Goal: Task Accomplishment & Management: Manage account settings

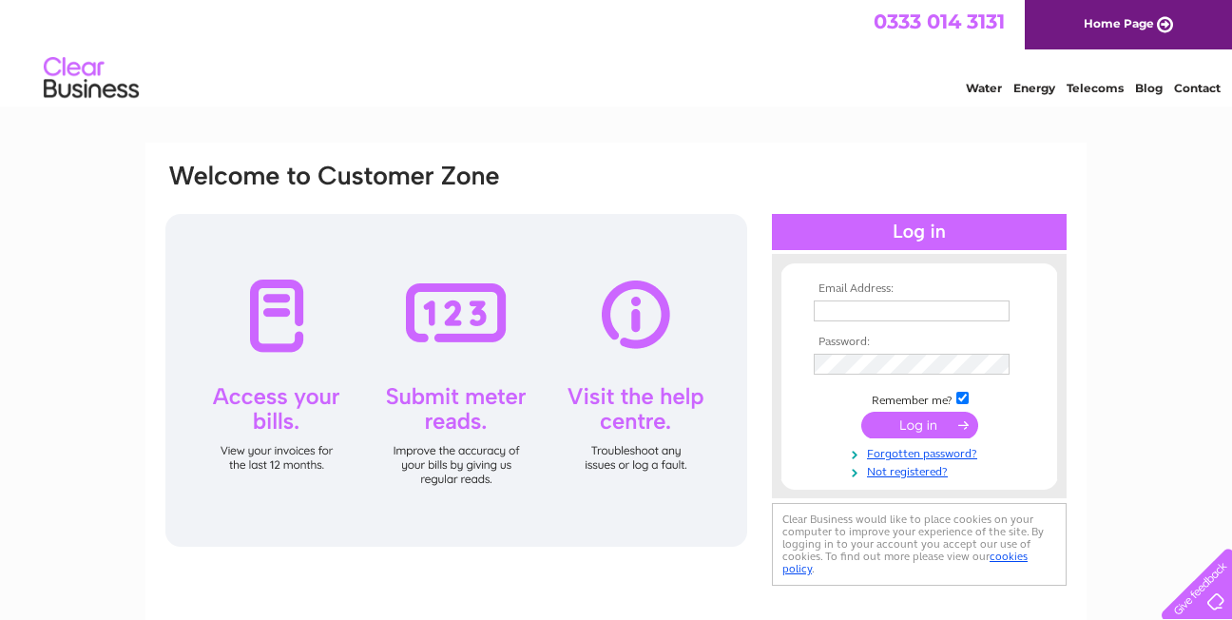
click at [847, 314] on input "text" at bounding box center [912, 310] width 196 height 21
type input "[EMAIL_ADDRESS][DOMAIN_NAME]"
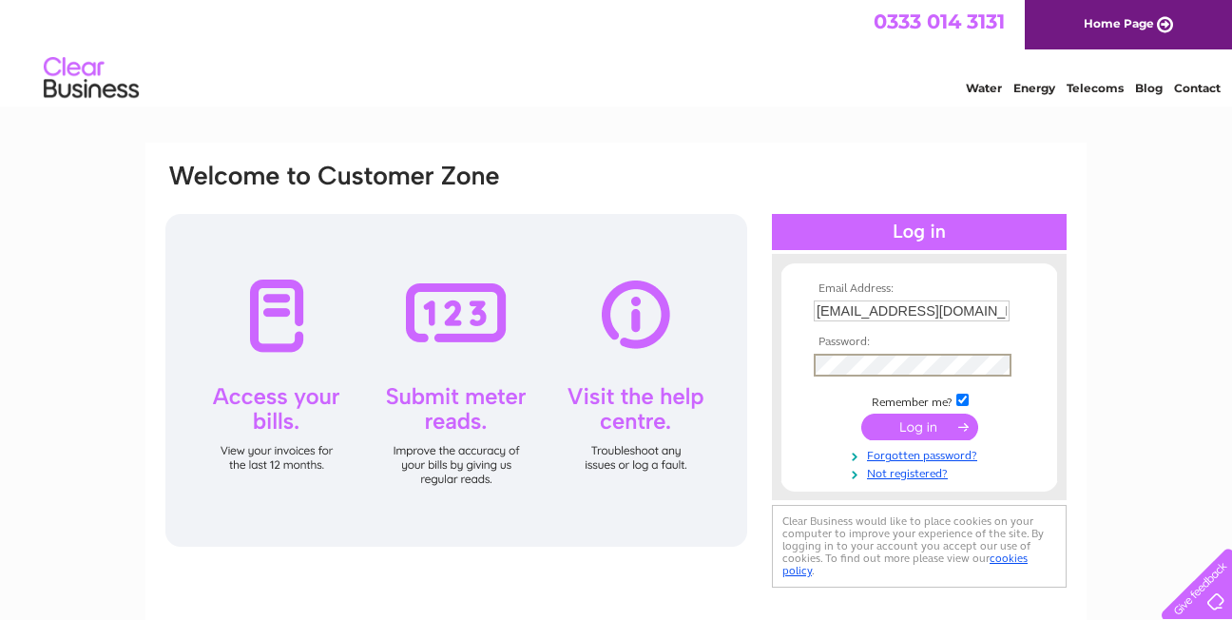
click at [904, 431] on input "submit" at bounding box center [919, 427] width 117 height 27
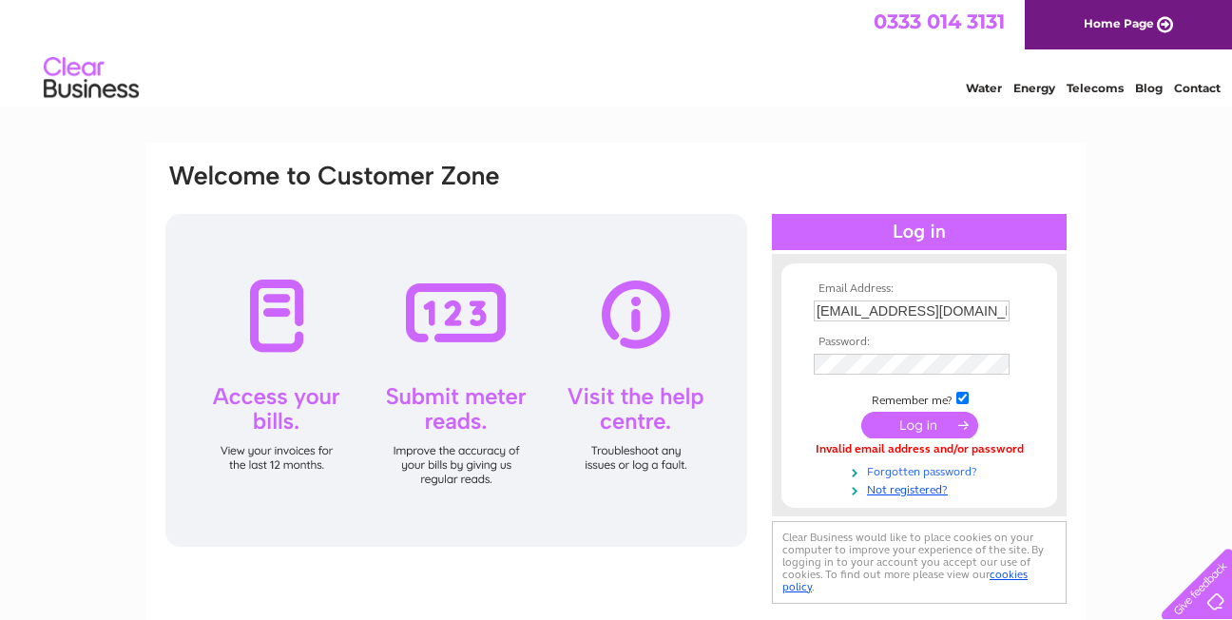
click at [914, 474] on link "Forgotten password?" at bounding box center [922, 470] width 216 height 18
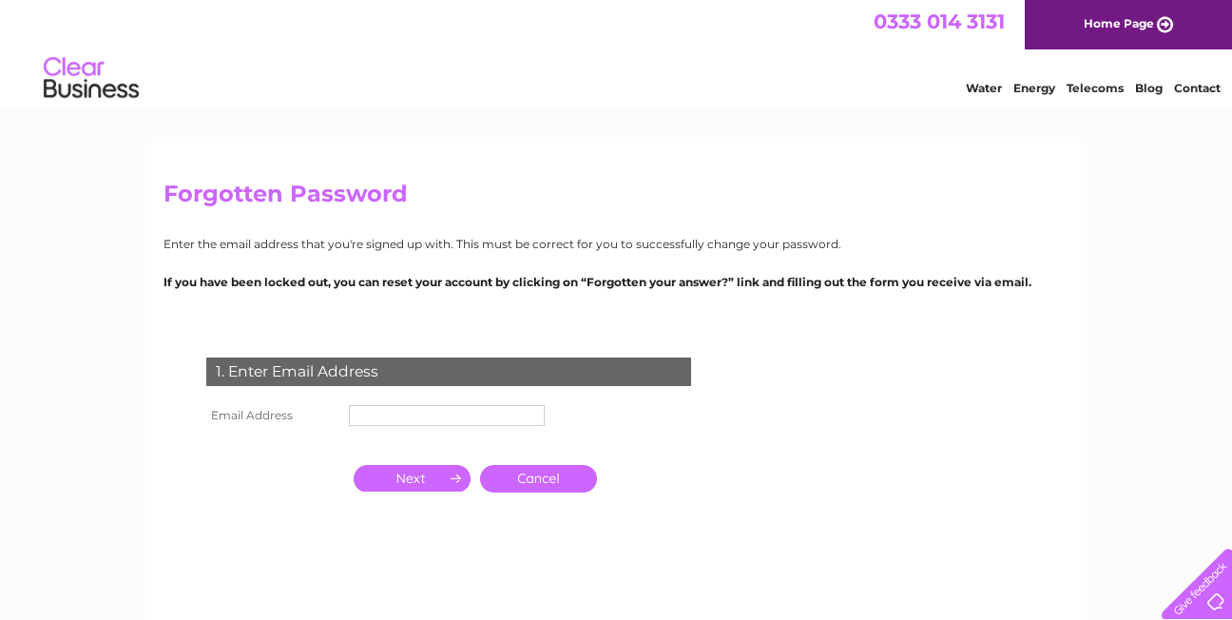
click at [459, 415] on input "text" at bounding box center [447, 415] width 196 height 21
type input "[EMAIL_ADDRESS][DOMAIN_NAME]"
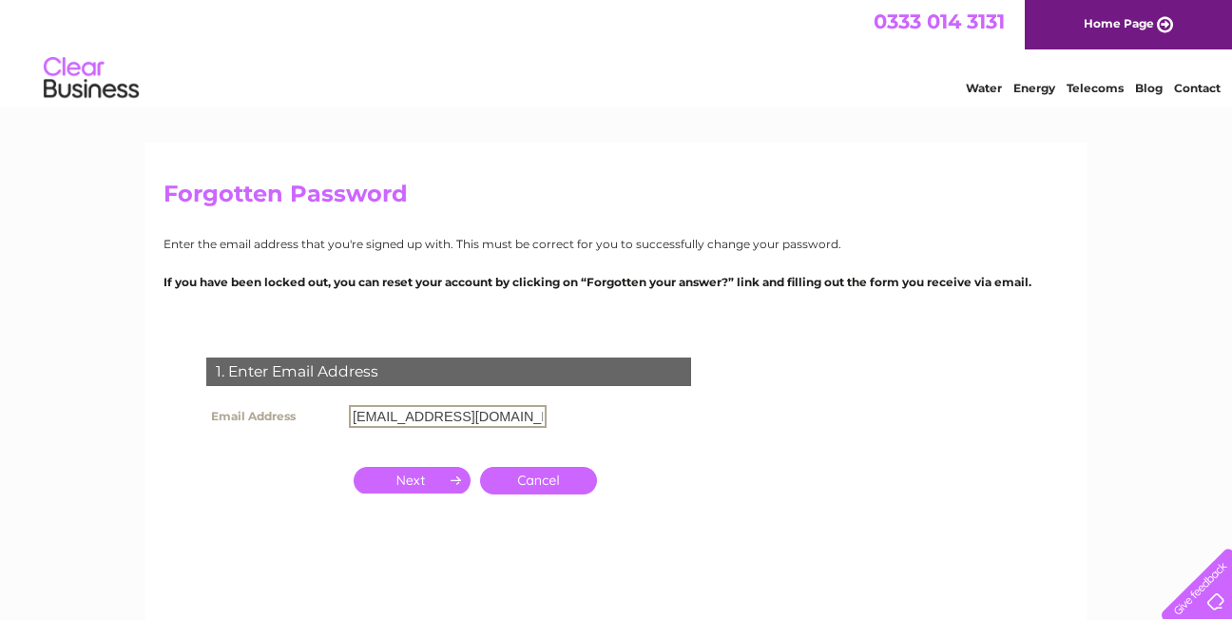
click at [430, 477] on input "button" at bounding box center [412, 480] width 117 height 27
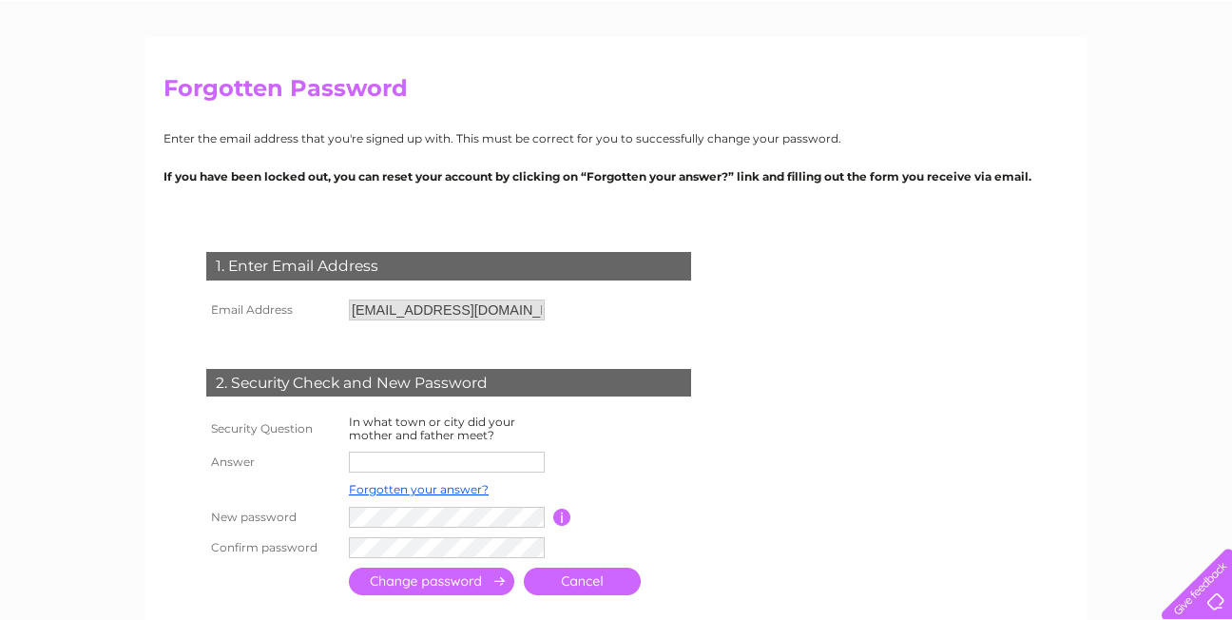
scroll to position [140, 0]
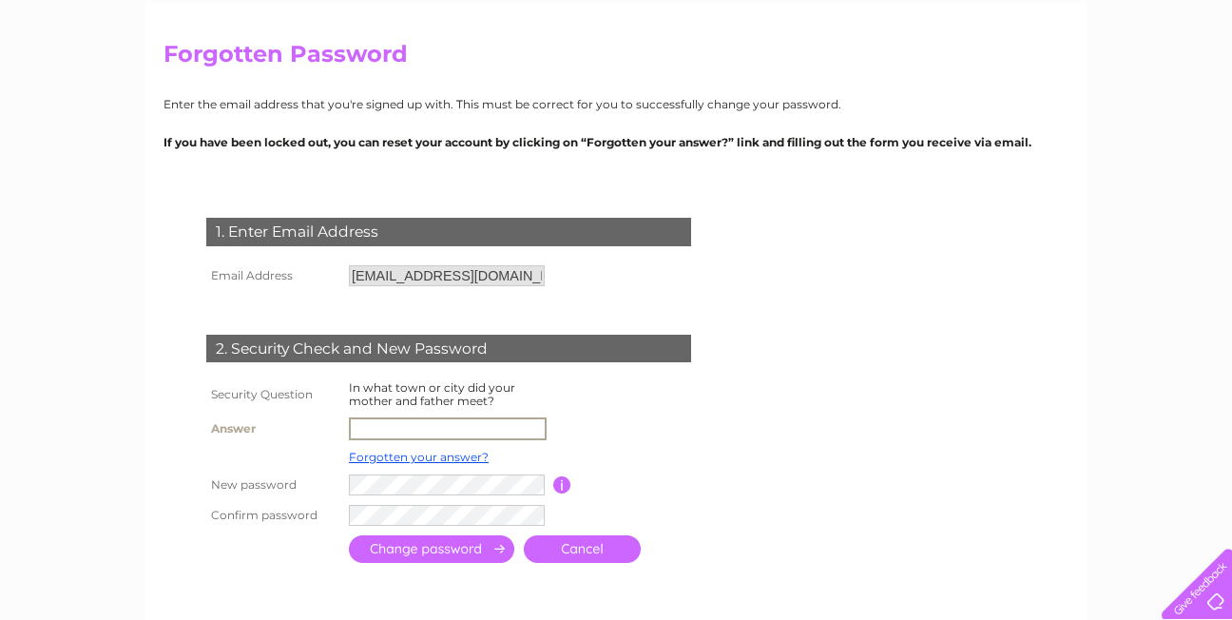
click at [470, 432] on input "text" at bounding box center [448, 428] width 198 height 23
type input "london"
click at [444, 549] on input "submit" at bounding box center [431, 547] width 165 height 28
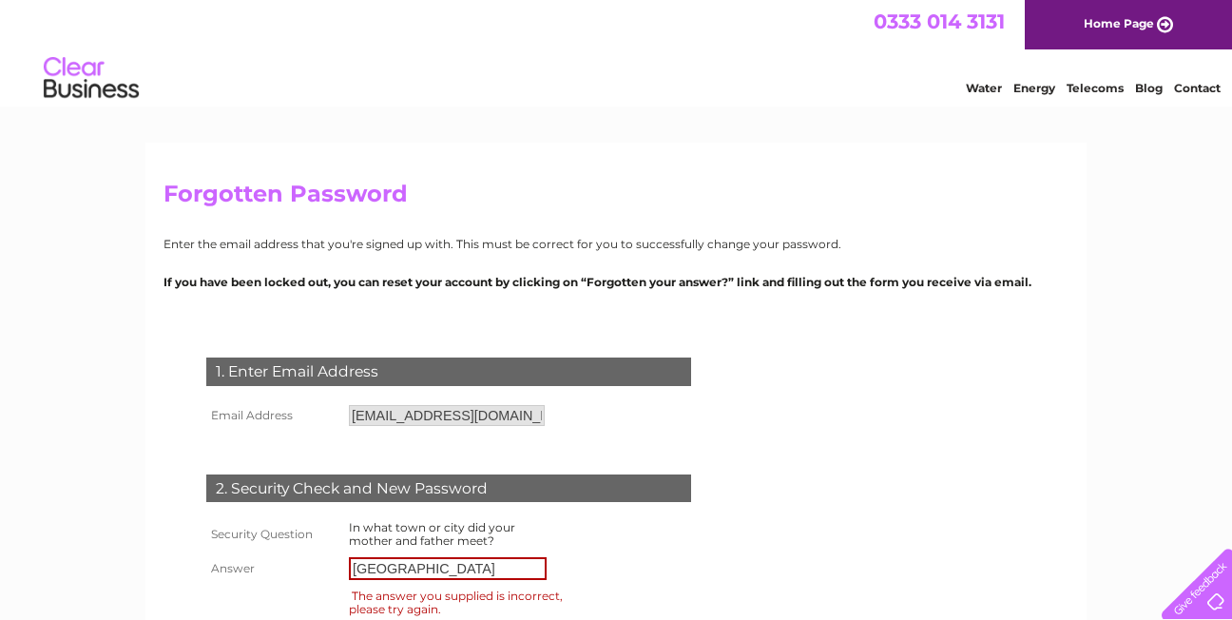
click at [434, 570] on input "[GEOGRAPHIC_DATA]" at bounding box center [448, 568] width 198 height 23
type input "l"
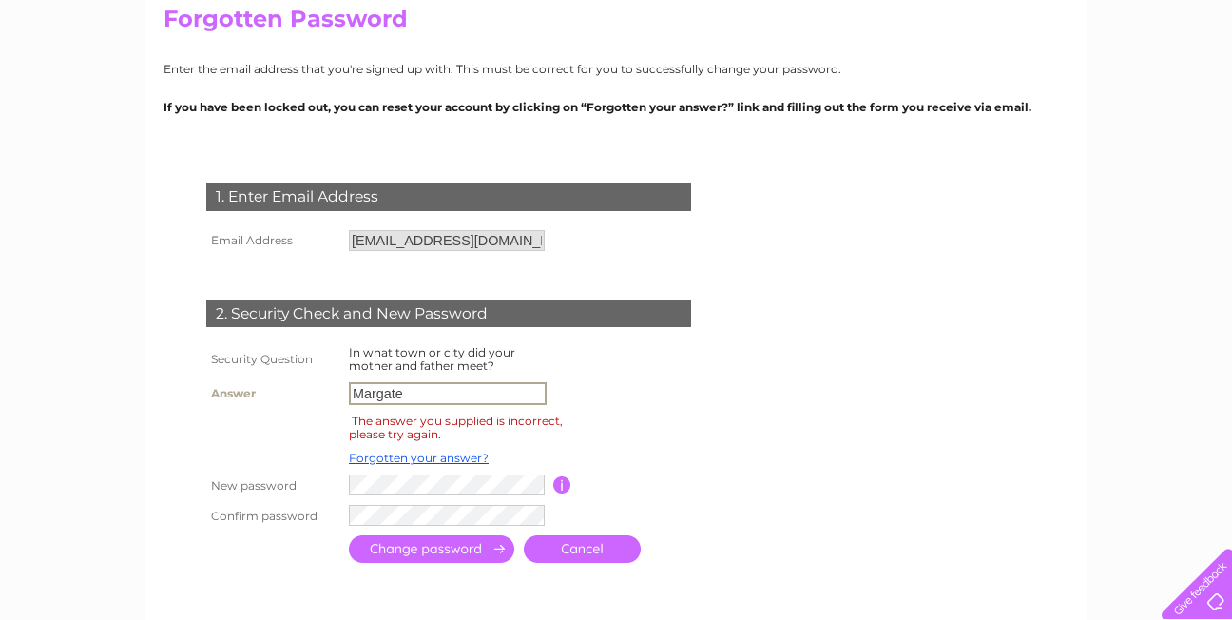
scroll to position [223, 0]
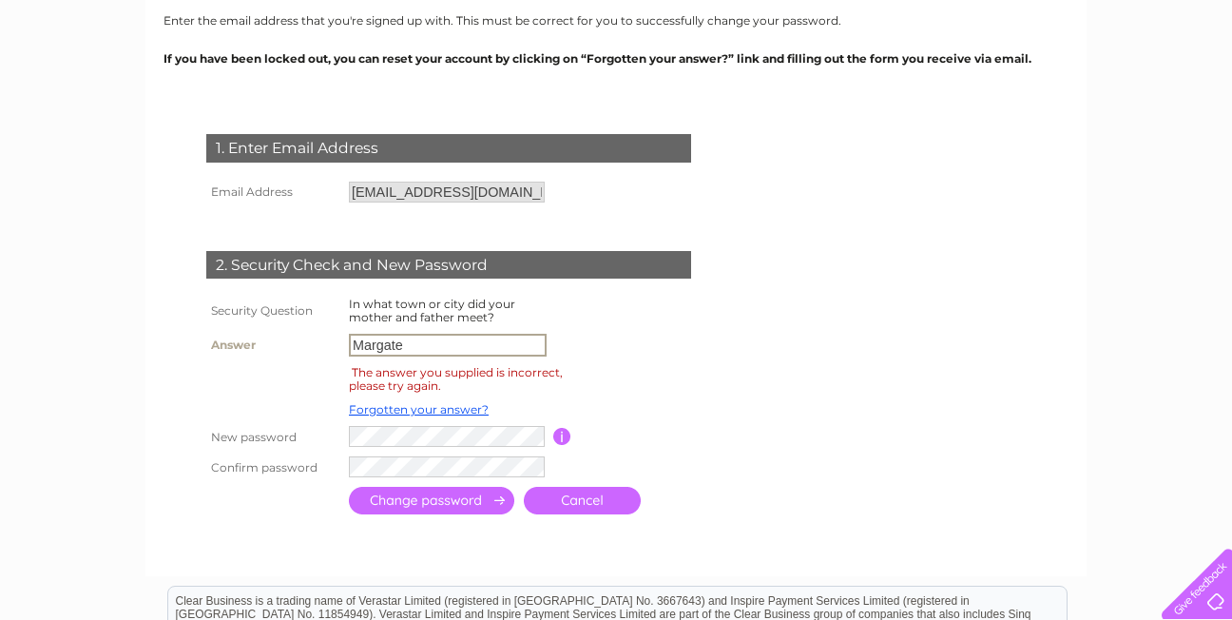
type input "Margate"
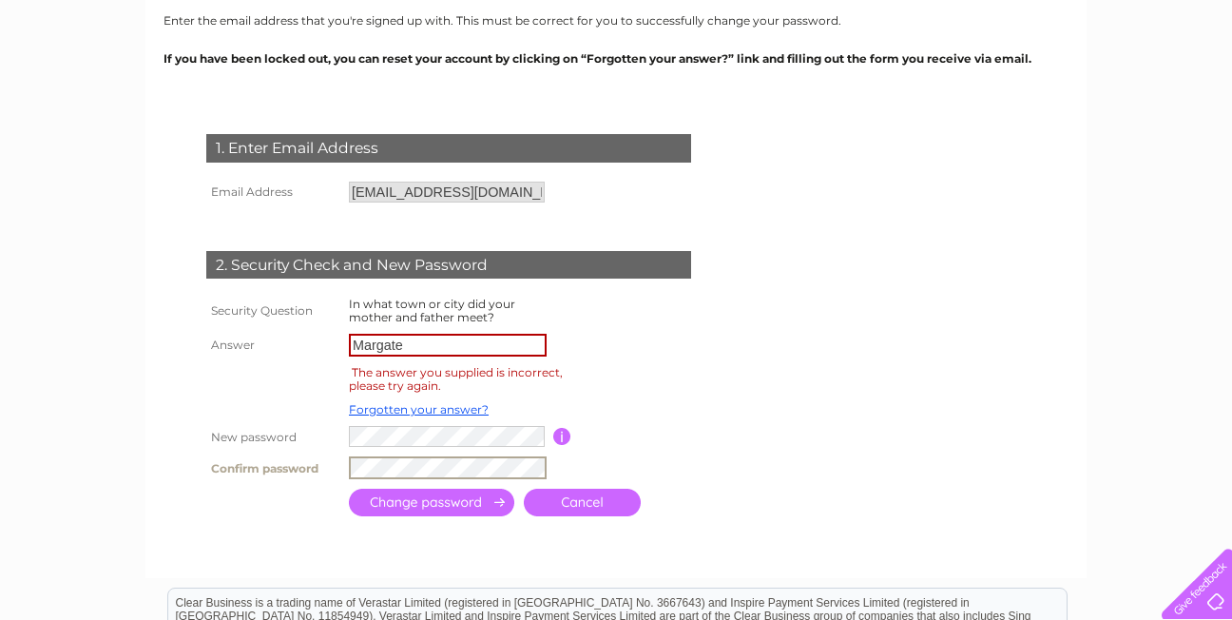
click at [439, 508] on input "submit" at bounding box center [431, 503] width 165 height 28
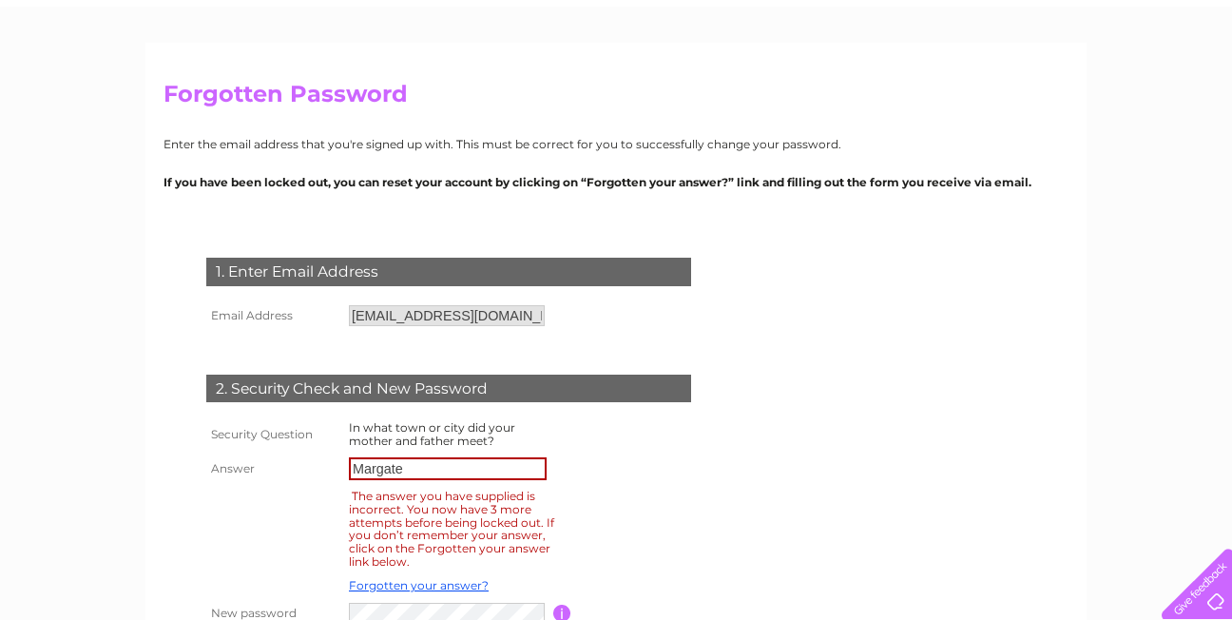
scroll to position [110, 0]
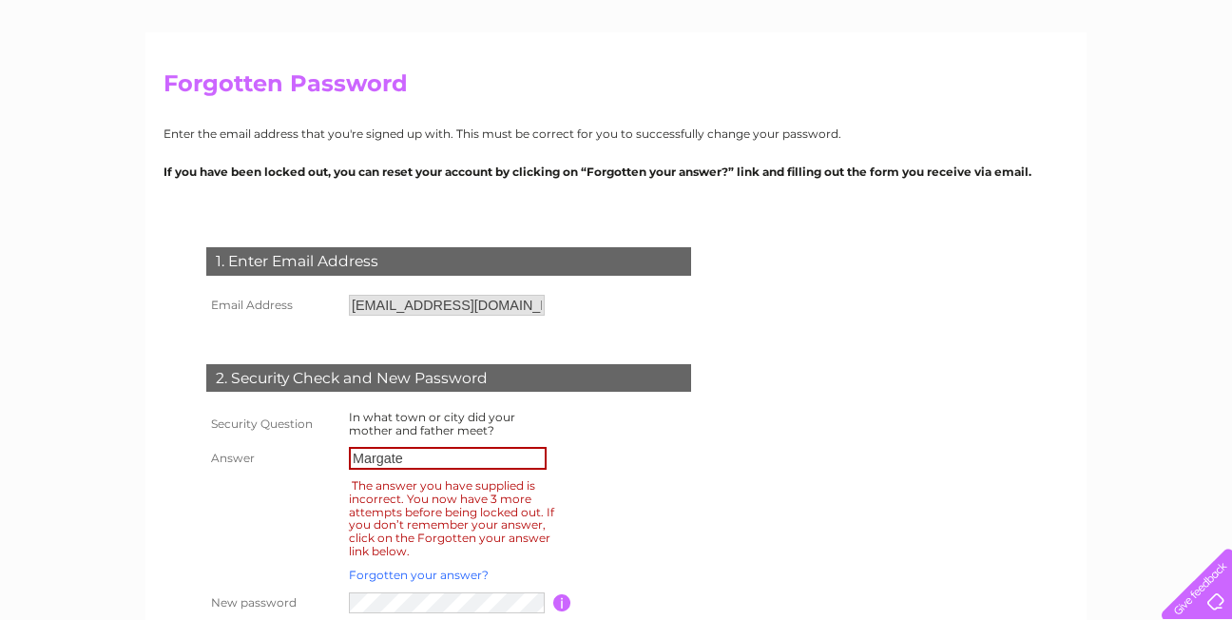
click at [432, 574] on link "Forgotten your answer?" at bounding box center [419, 575] width 140 height 14
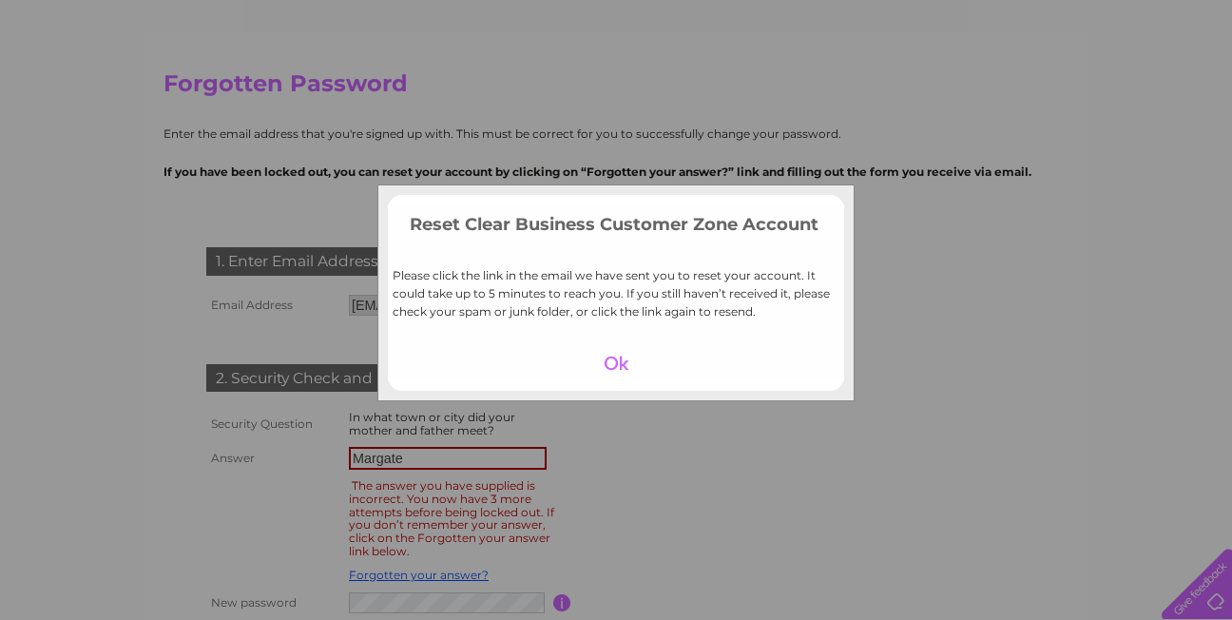
click at [609, 357] on div at bounding box center [616, 363] width 117 height 27
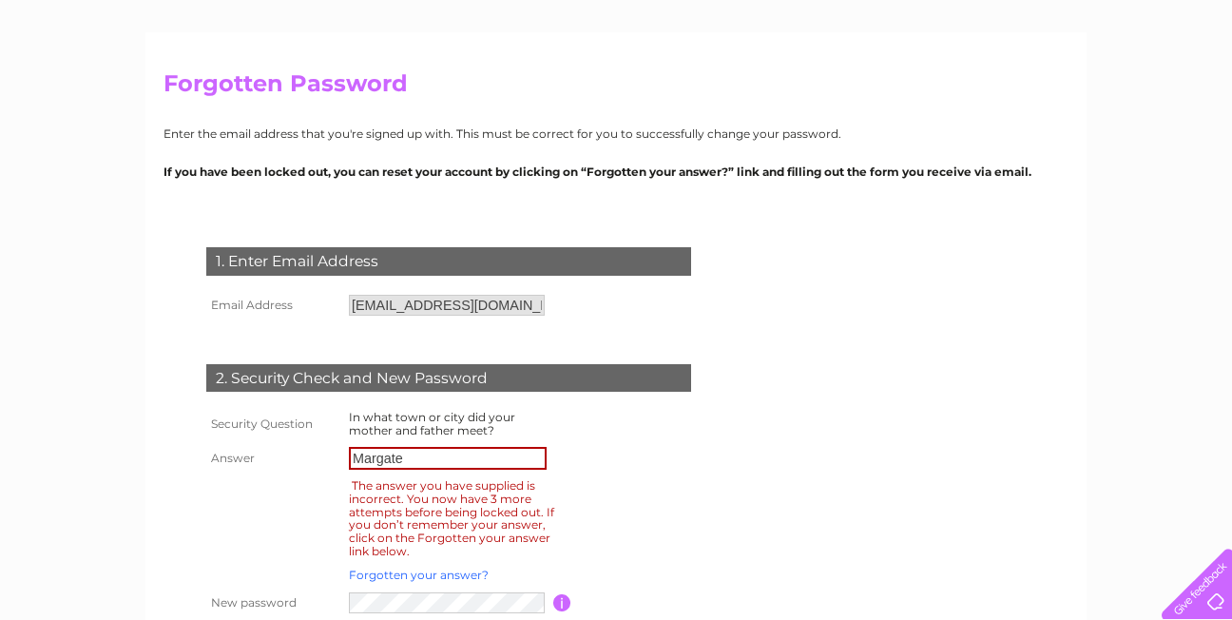
click at [456, 574] on link "Forgotten your answer?" at bounding box center [419, 575] width 140 height 14
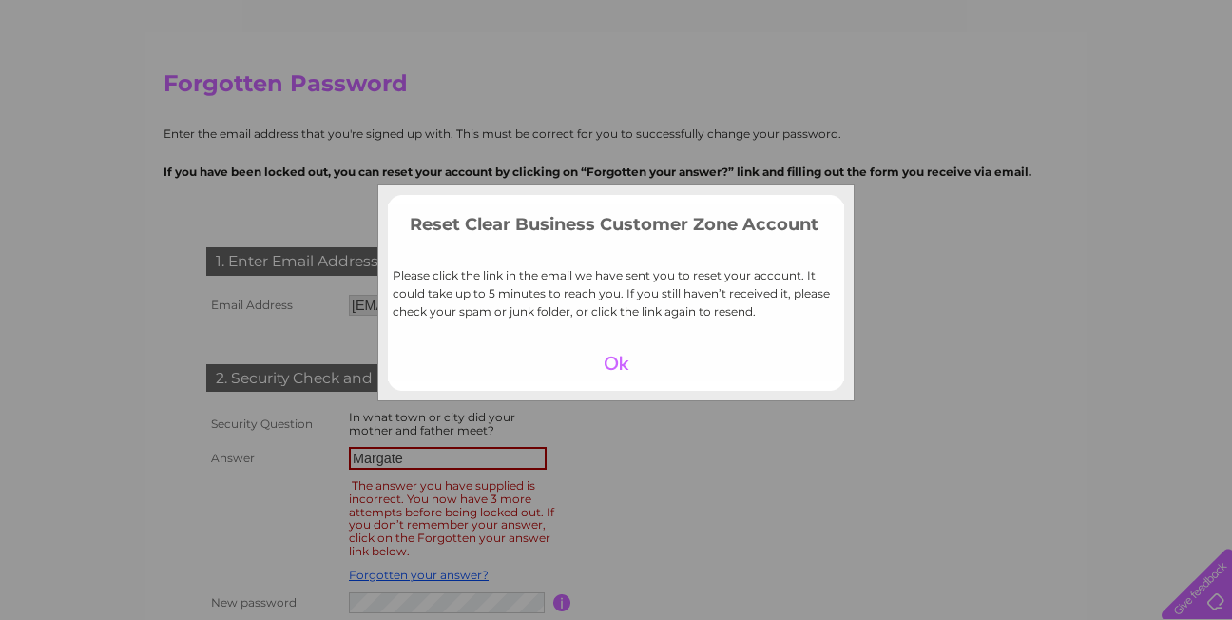
click at [609, 357] on div at bounding box center [616, 363] width 117 height 27
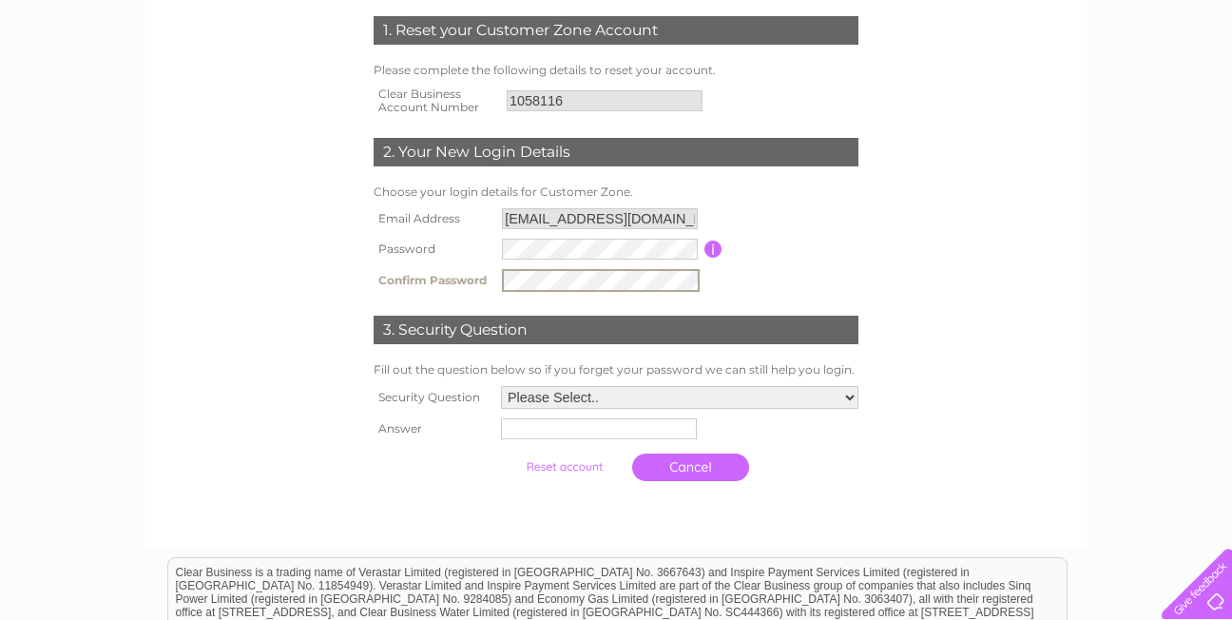
scroll to position [279, 0]
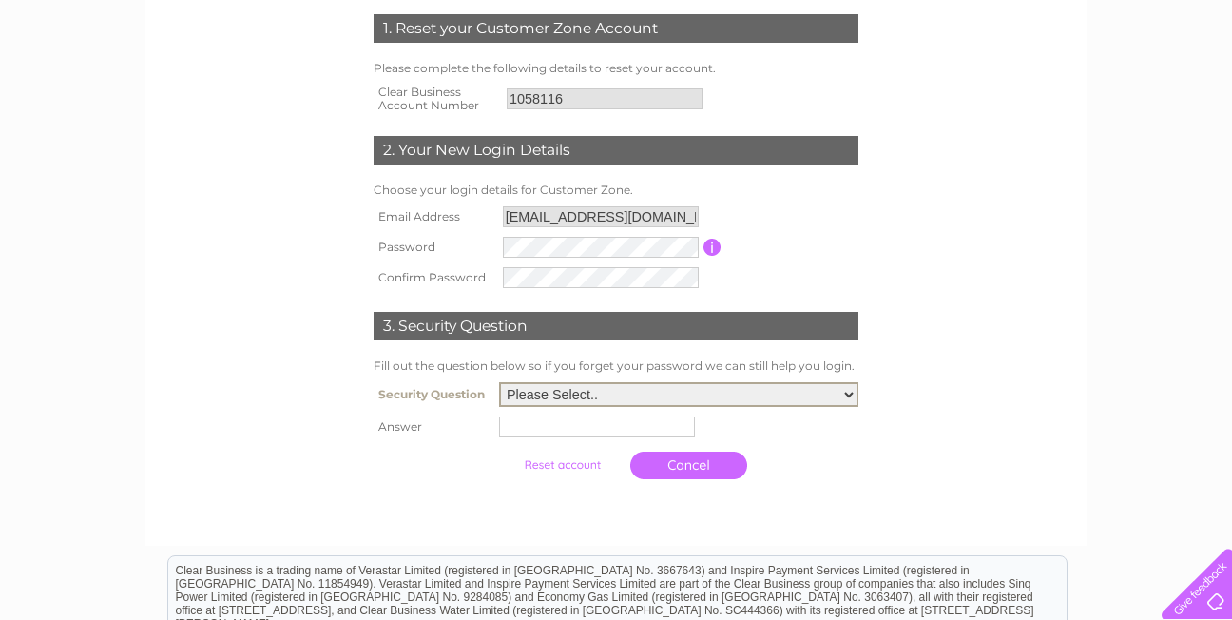
click at [795, 399] on select "Please Select.. In what town or city was your first job? In what town or city d…" at bounding box center [678, 394] width 359 height 25
select select "2"
click at [499, 383] on select "Please Select.. In what town or city was your first job? In what town or city d…" at bounding box center [678, 394] width 359 height 25
click at [630, 430] on input "text" at bounding box center [597, 426] width 196 height 21
type input "Southampton"
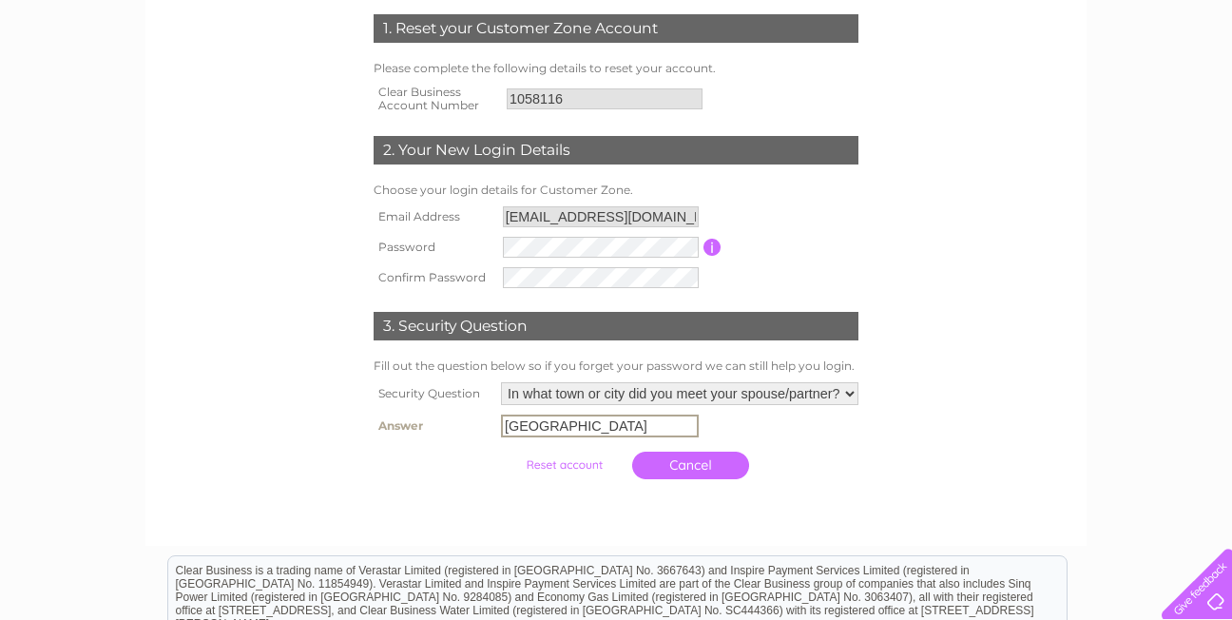
click at [584, 463] on input "submit" at bounding box center [564, 465] width 117 height 27
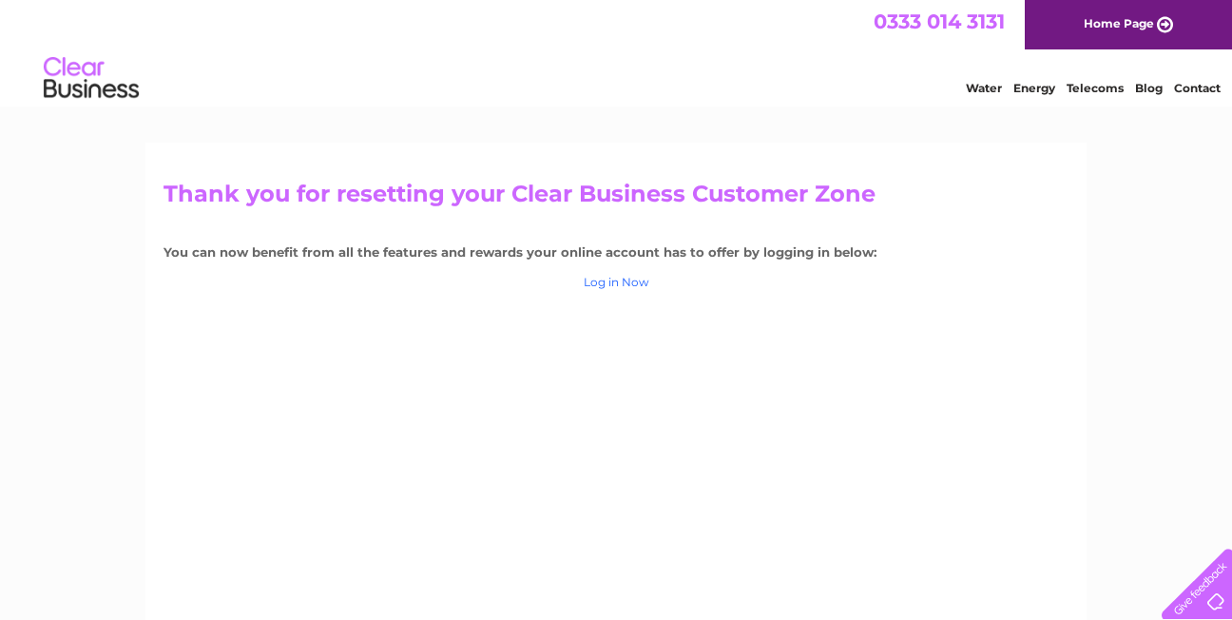
click at [628, 283] on link "Log in Now" at bounding box center [617, 282] width 66 height 14
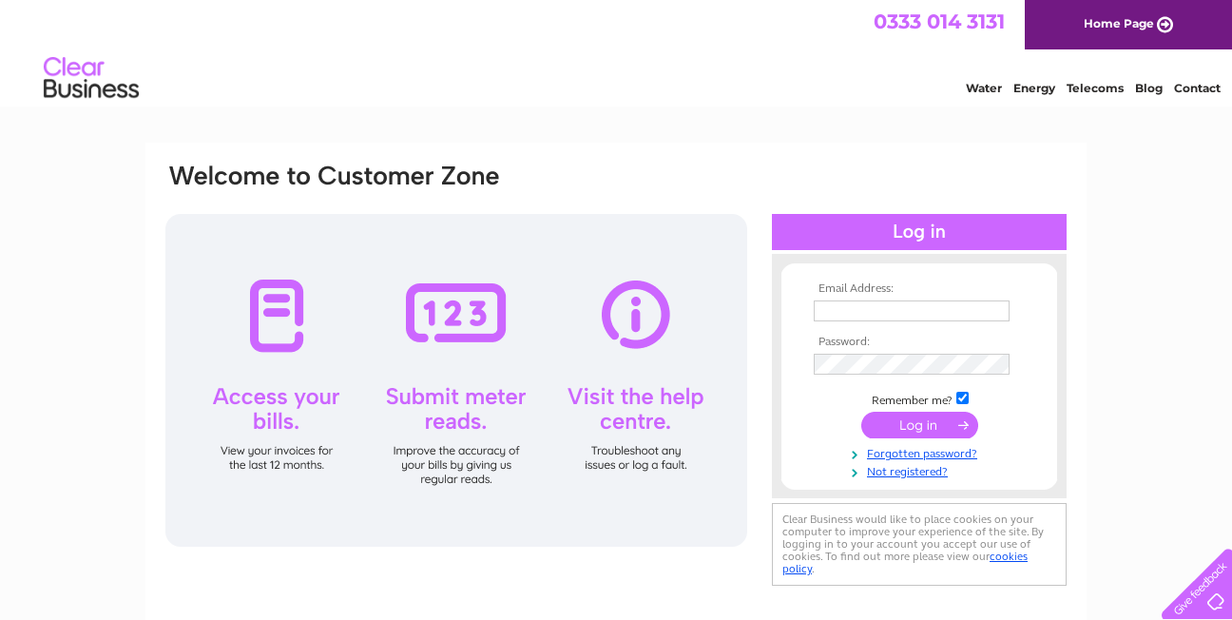
click at [834, 316] on input "text" at bounding box center [912, 310] width 196 height 21
type input "sticky-fingers-childcare@hotmail.com"
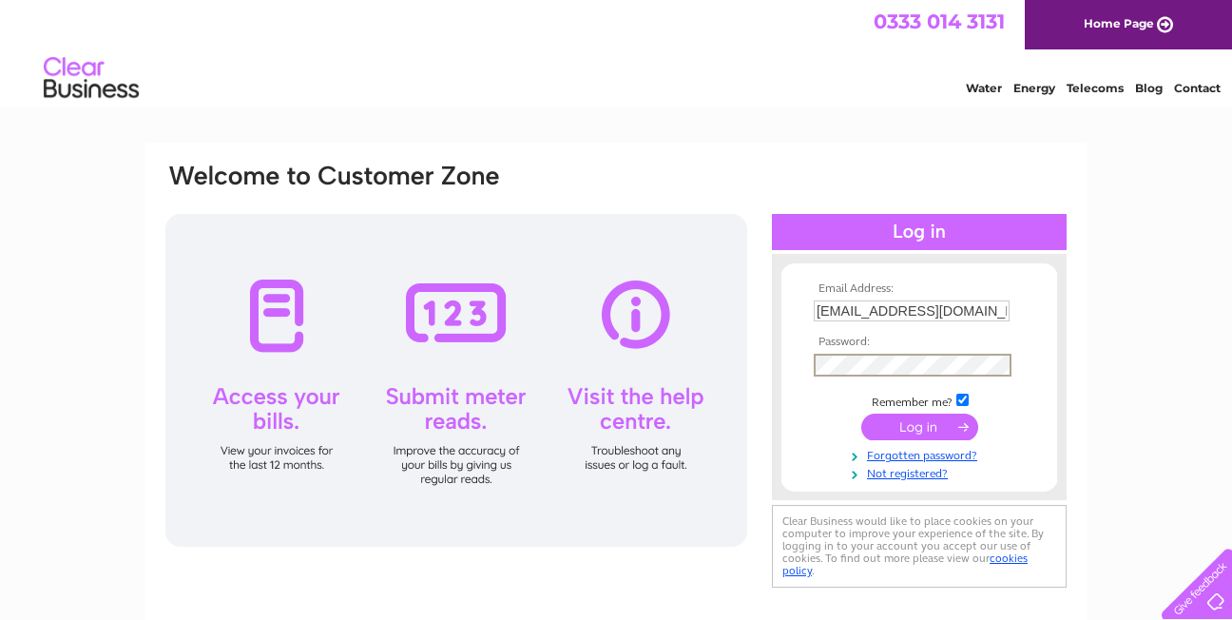
click at [931, 430] on input "submit" at bounding box center [919, 427] width 117 height 27
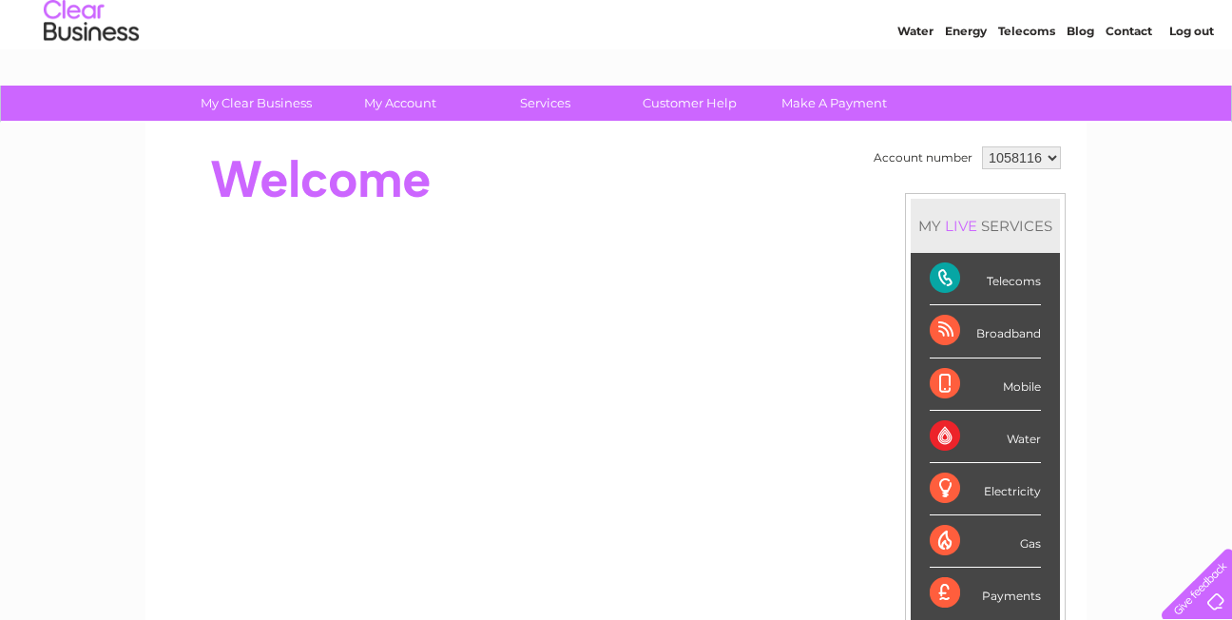
scroll to position [52, 0]
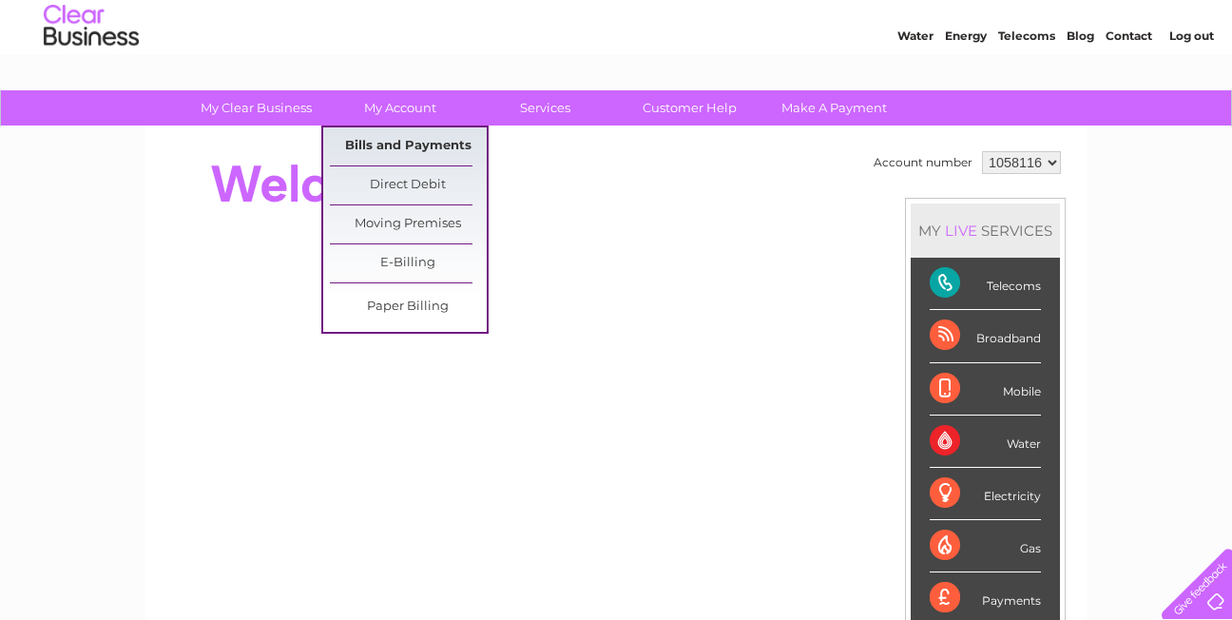
click at [412, 145] on link "Bills and Payments" at bounding box center [408, 146] width 157 height 38
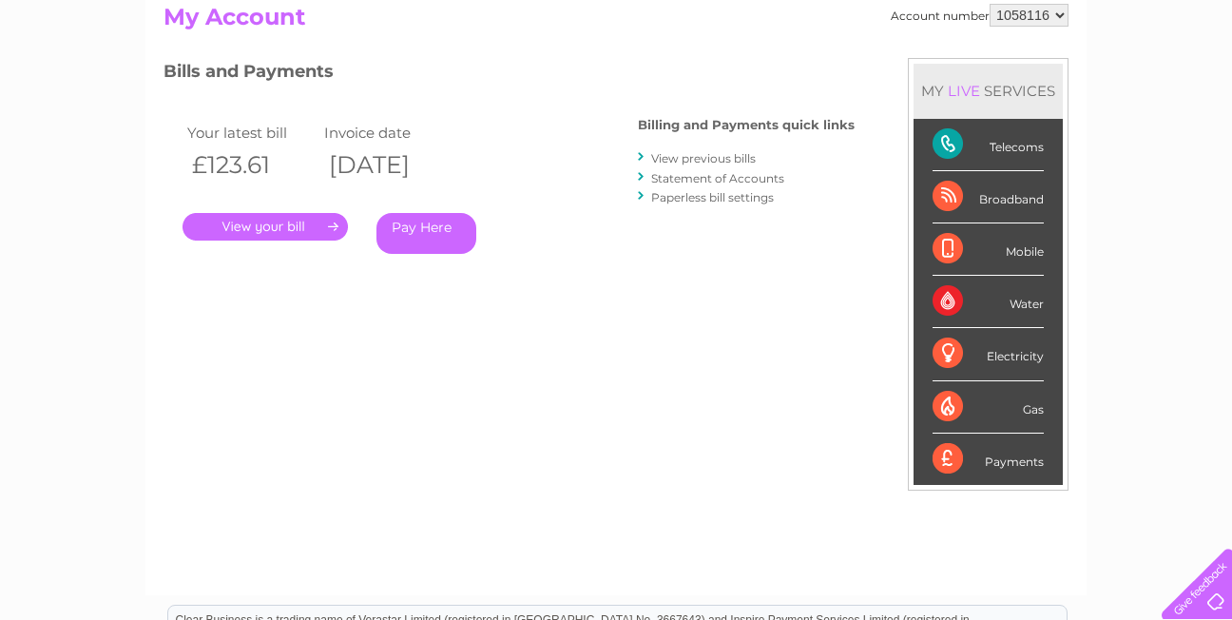
scroll to position [210, 0]
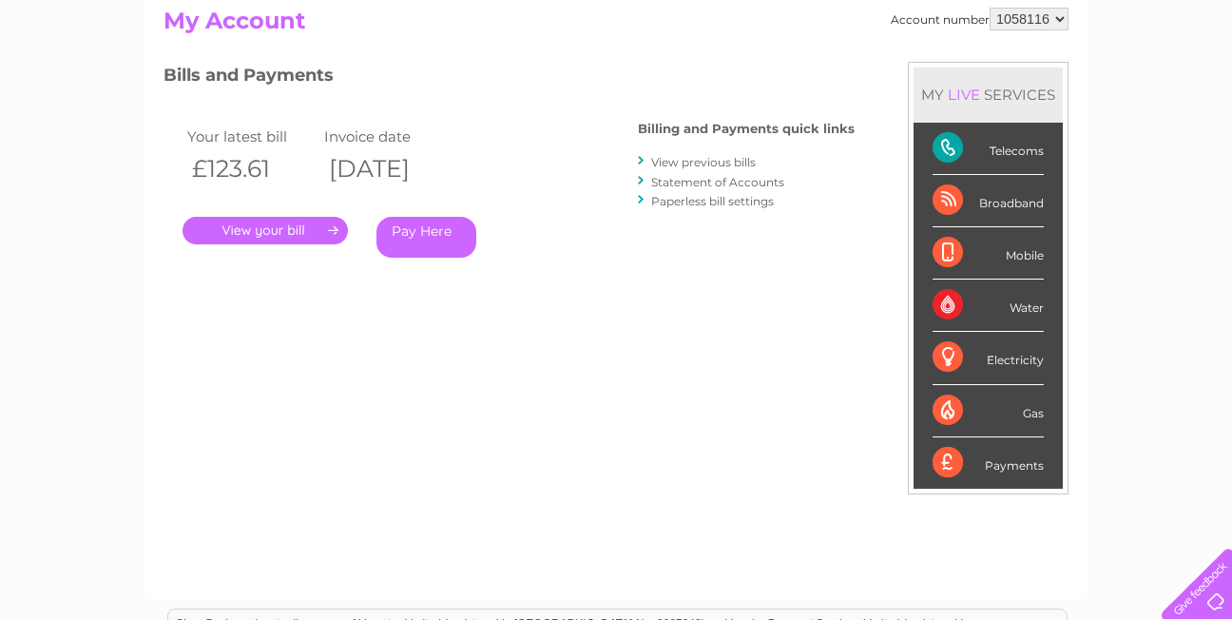
click at [299, 222] on link "." at bounding box center [265, 231] width 165 height 28
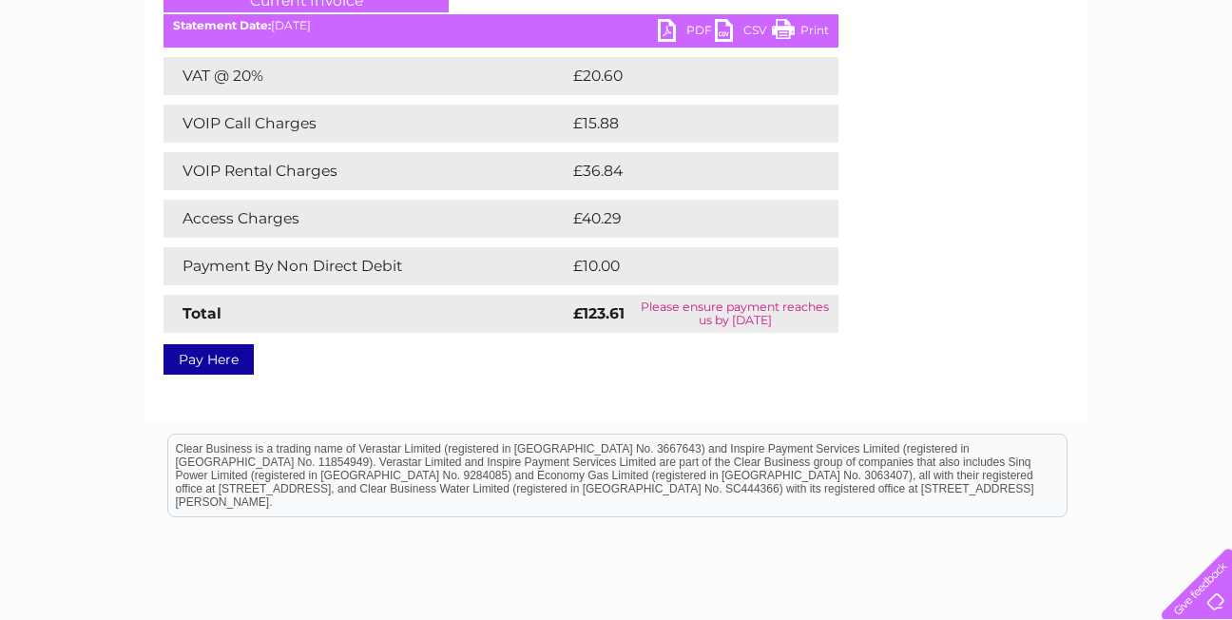
scroll to position [286, 0]
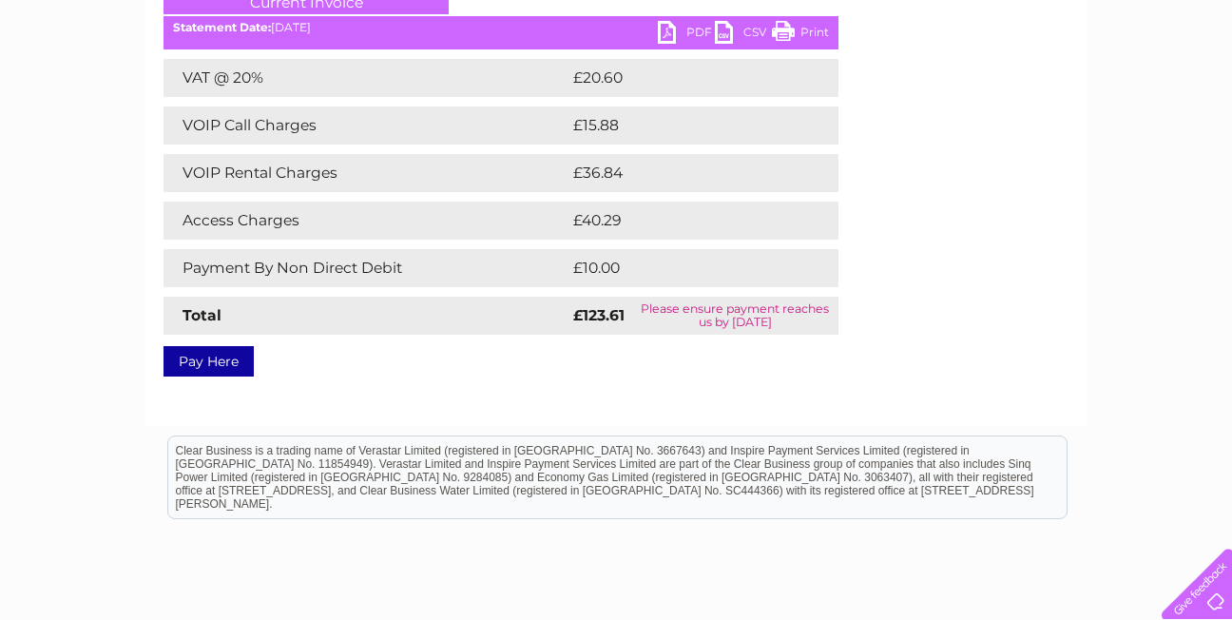
click at [667, 41] on link "PDF" at bounding box center [686, 35] width 57 height 28
